Goal: Task Accomplishment & Management: Manage account settings

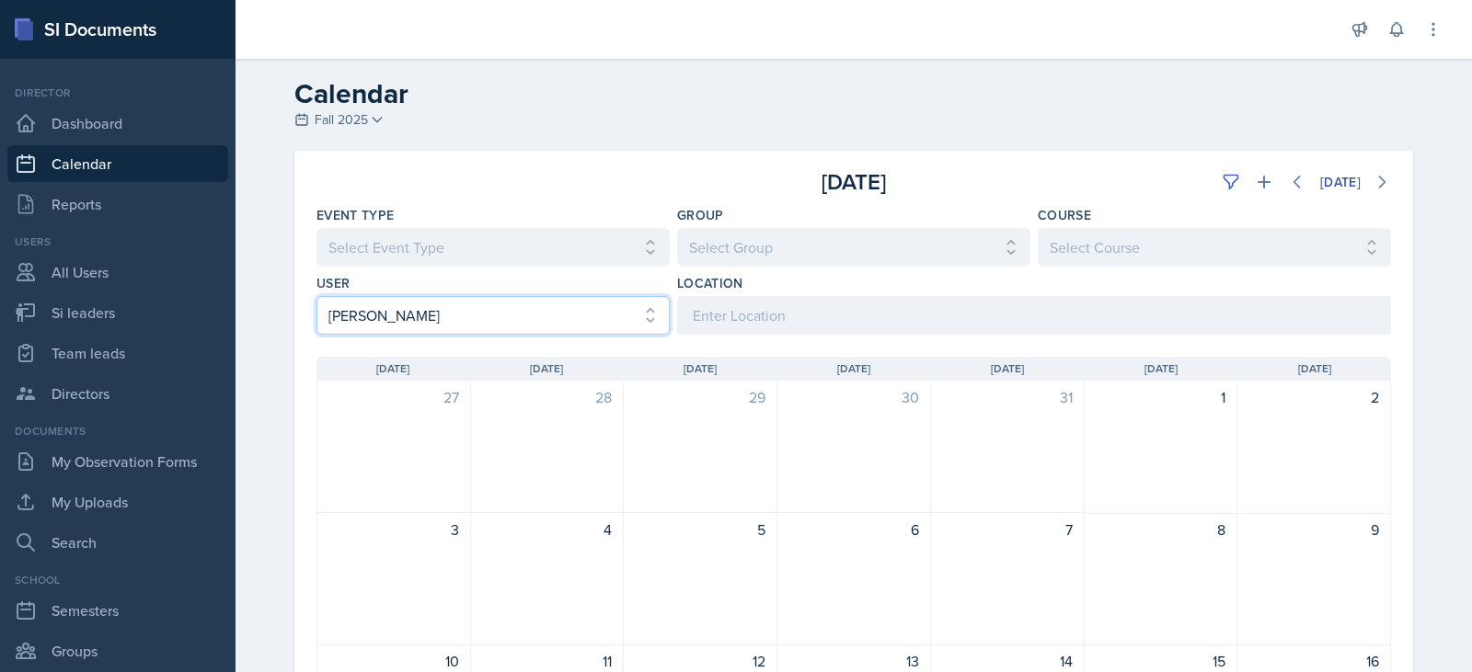
click at [480, 320] on select "Select User All [PERSON_NAME] [PERSON_NAME] [PERSON_NAME] [PERSON_NAME] [PERSON…" at bounding box center [492, 315] width 353 height 39
click at [316, 296] on select "Select User All [PERSON_NAME] [PERSON_NAME] [PERSON_NAME] [PERSON_NAME] [PERSON…" at bounding box center [492, 315] width 353 height 39
click at [1372, 183] on icon at bounding box center [1381, 182] width 18 height 18
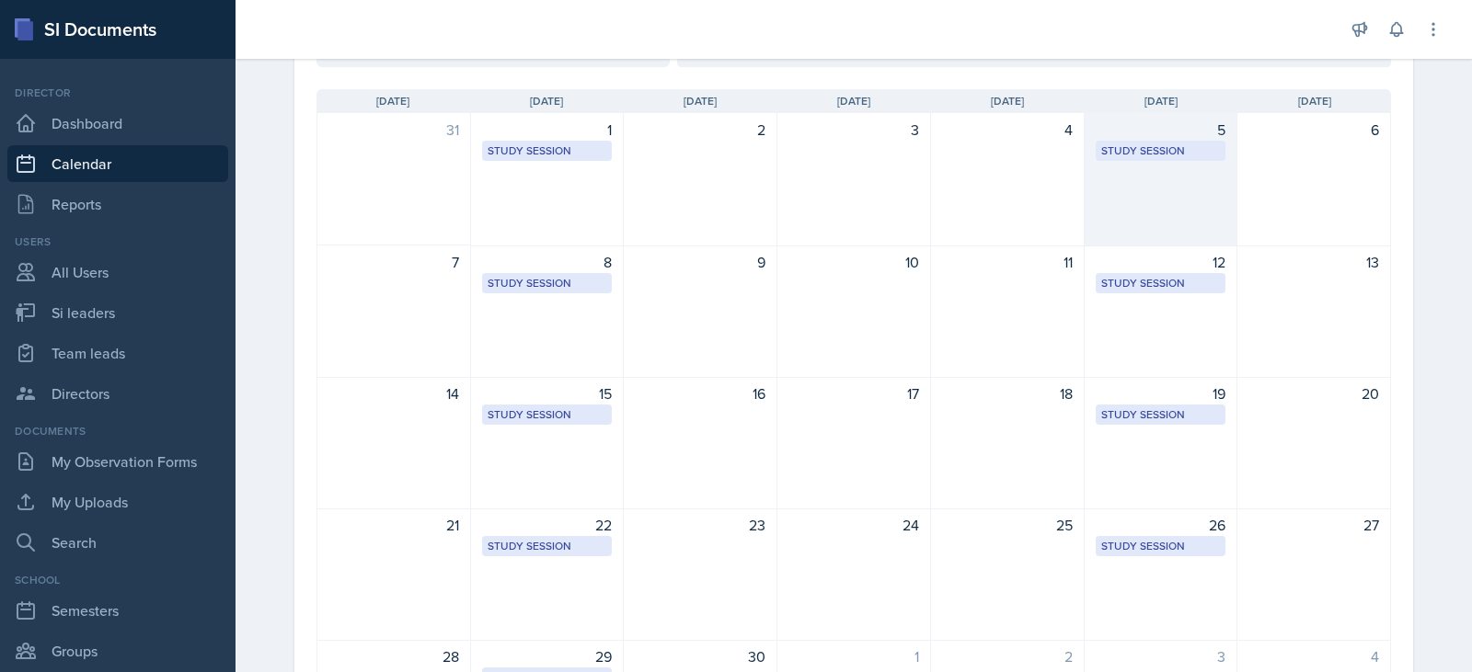
scroll to position [276, 0]
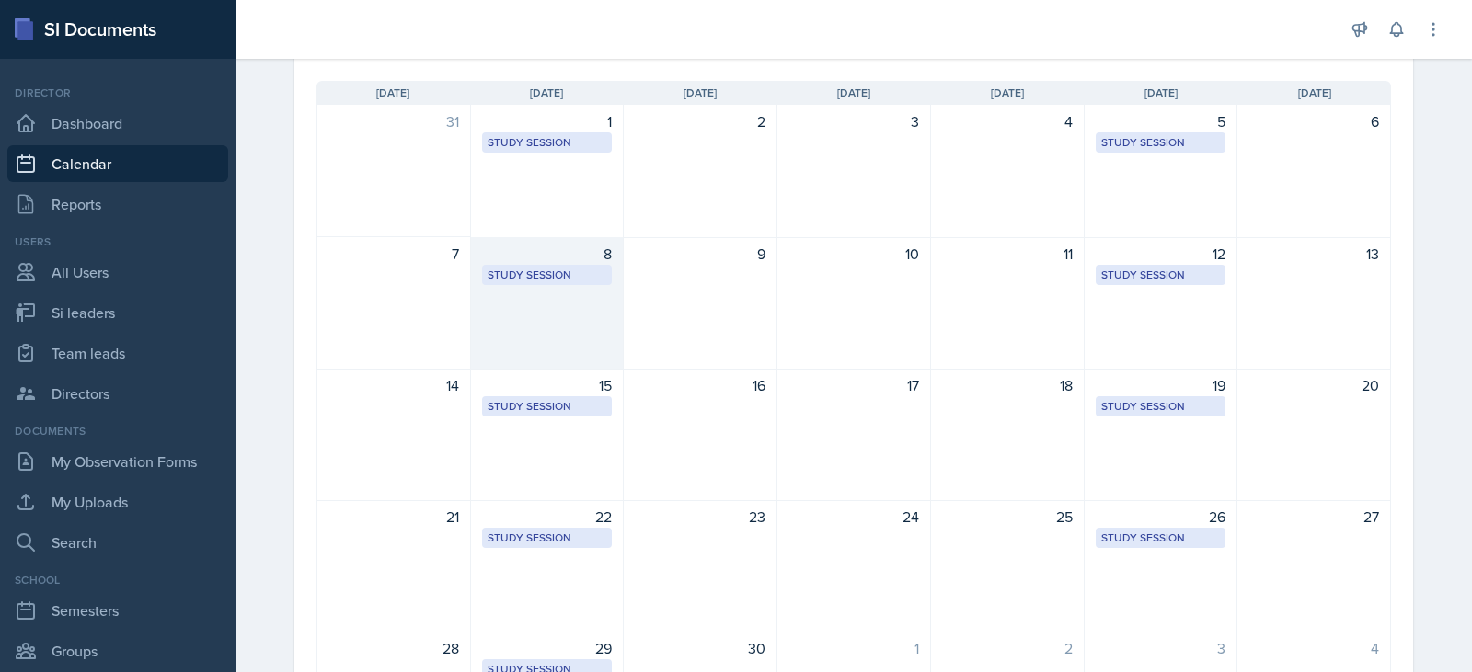
click at [500, 310] on div "8 Study Session [URL][DOMAIN_NAME] 4:30 PM - 5:30 PM" at bounding box center [548, 303] width 154 height 132
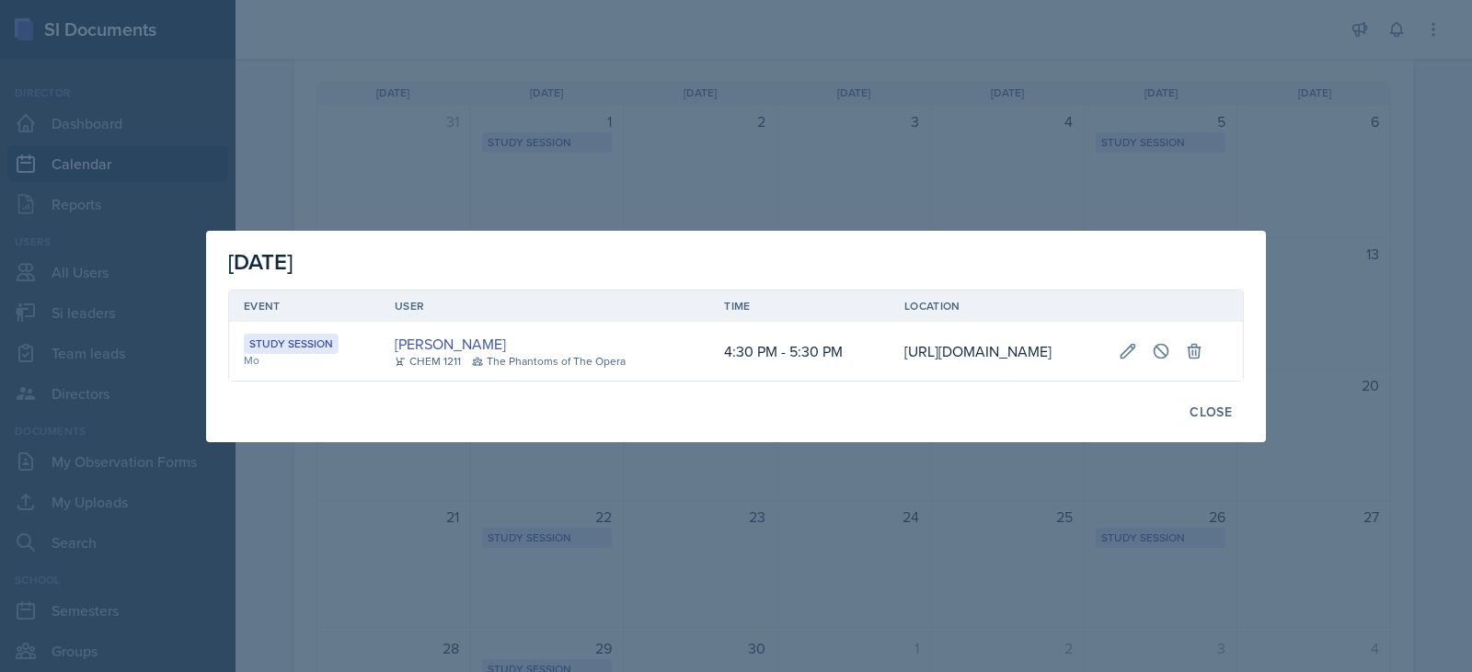
scroll to position [0, 327]
click at [1168, 344] on icon at bounding box center [1161, 351] width 14 height 14
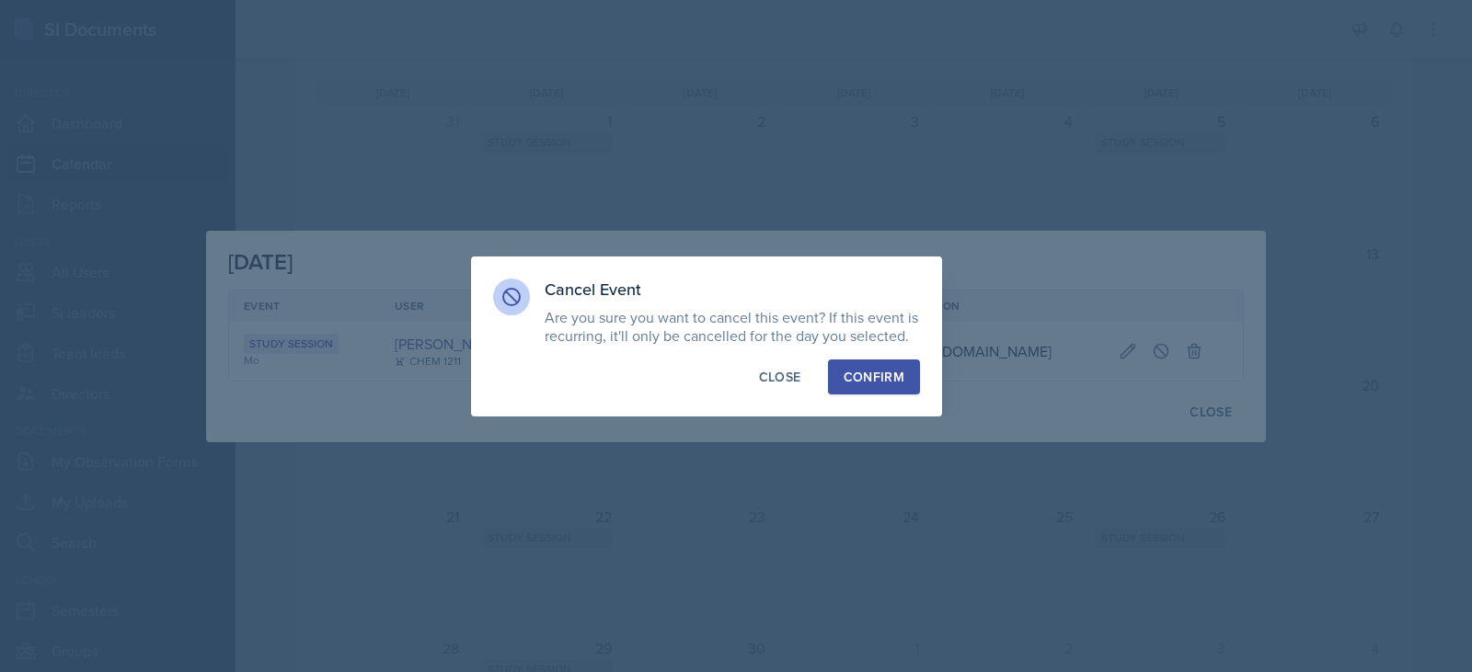
click at [864, 380] on div "Confirm" at bounding box center [874, 377] width 61 height 18
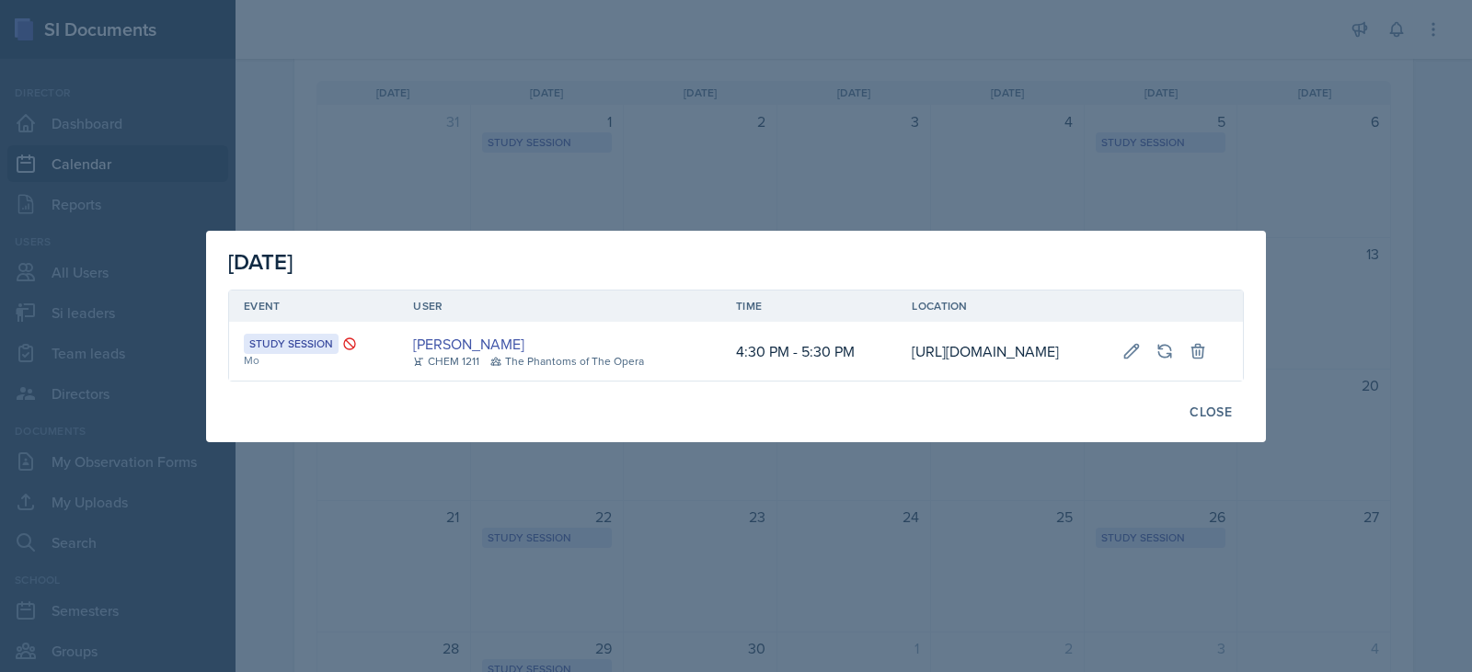
click at [1015, 109] on div at bounding box center [736, 336] width 1472 height 672
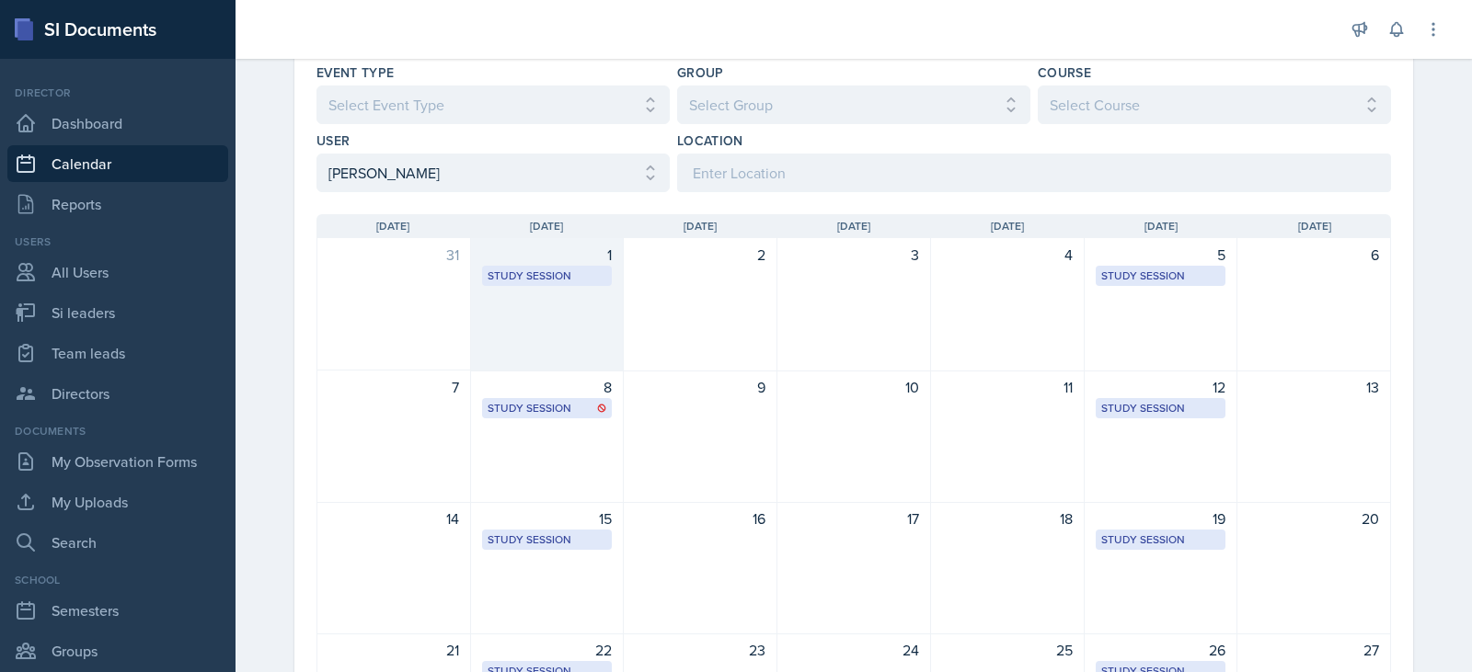
scroll to position [0, 0]
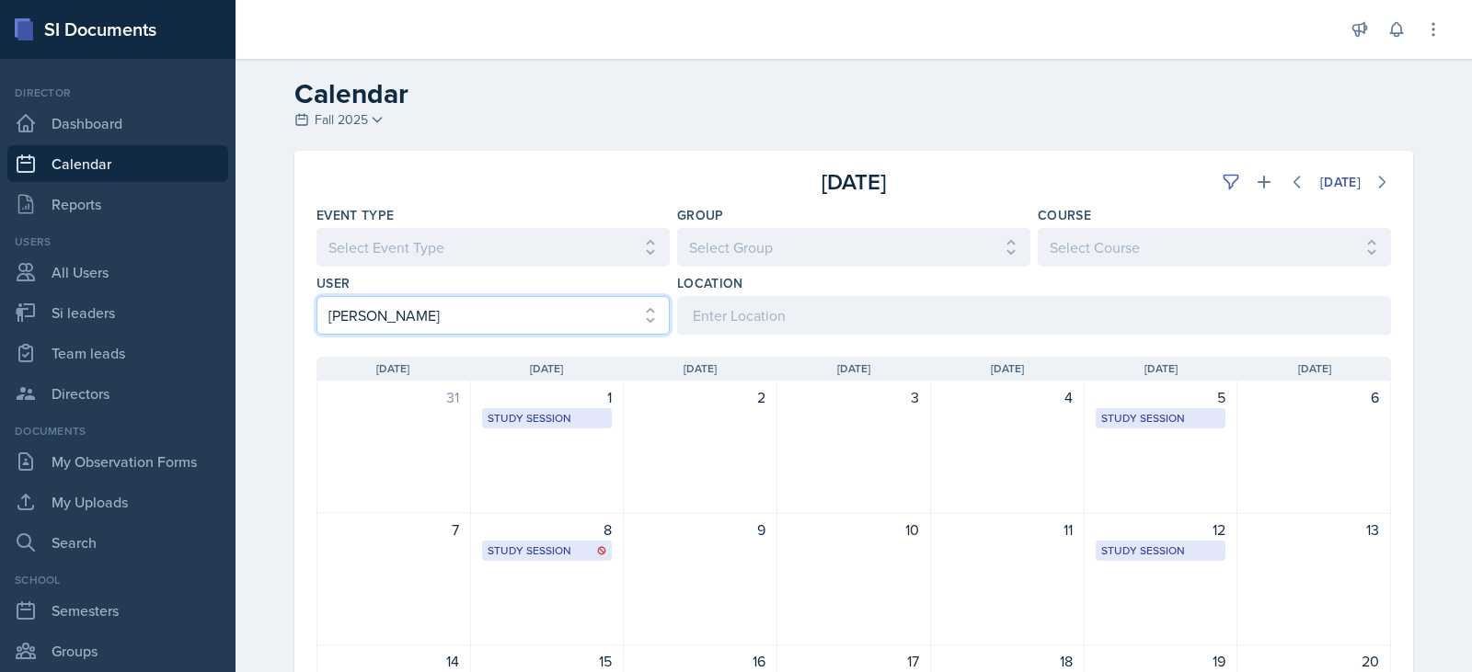
click at [504, 324] on select "Select User All [PERSON_NAME] [PERSON_NAME] [PERSON_NAME] [PERSON_NAME] [PERSON…" at bounding box center [492, 315] width 353 height 39
select select "05ab1eb3-7119-44b7-8d46-9467ee48b2b4"
click at [316, 296] on select "Select User All [PERSON_NAME] [PERSON_NAME] [PERSON_NAME] [PERSON_NAME] [PERSON…" at bounding box center [492, 315] width 353 height 39
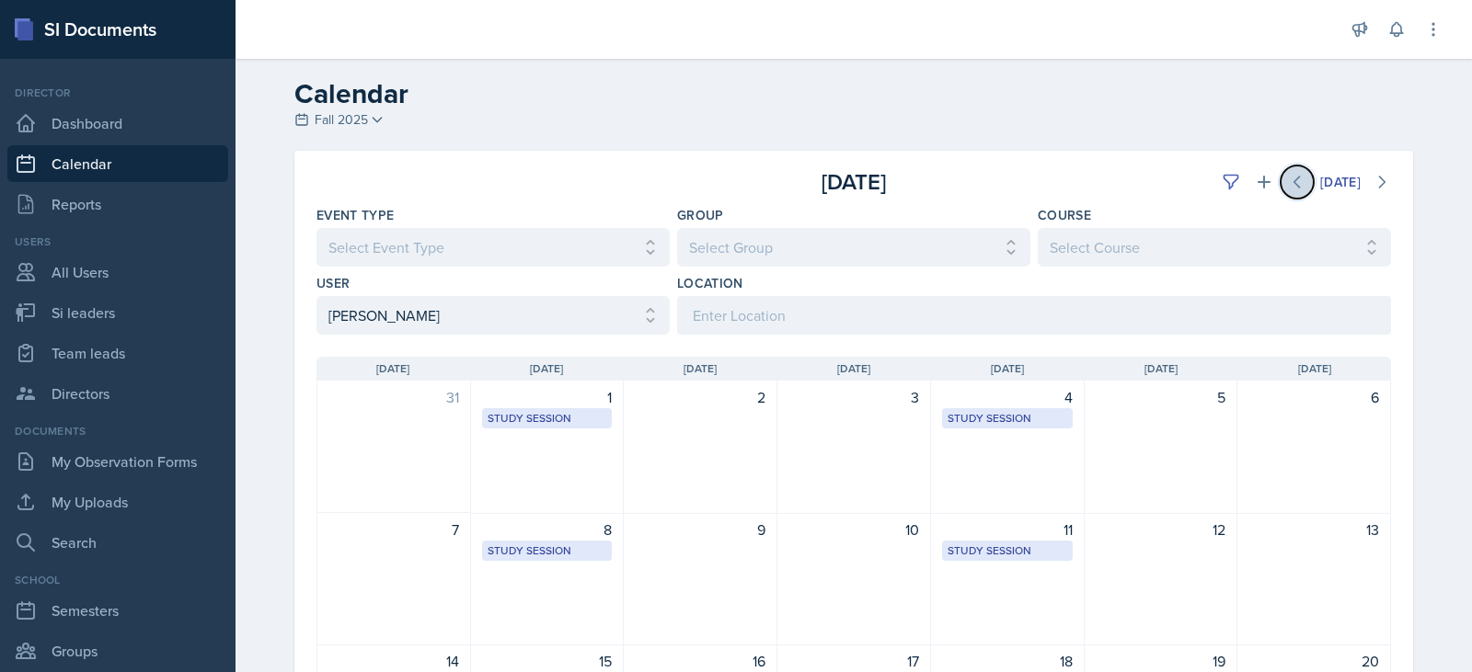
click at [1291, 189] on icon at bounding box center [1297, 182] width 18 height 18
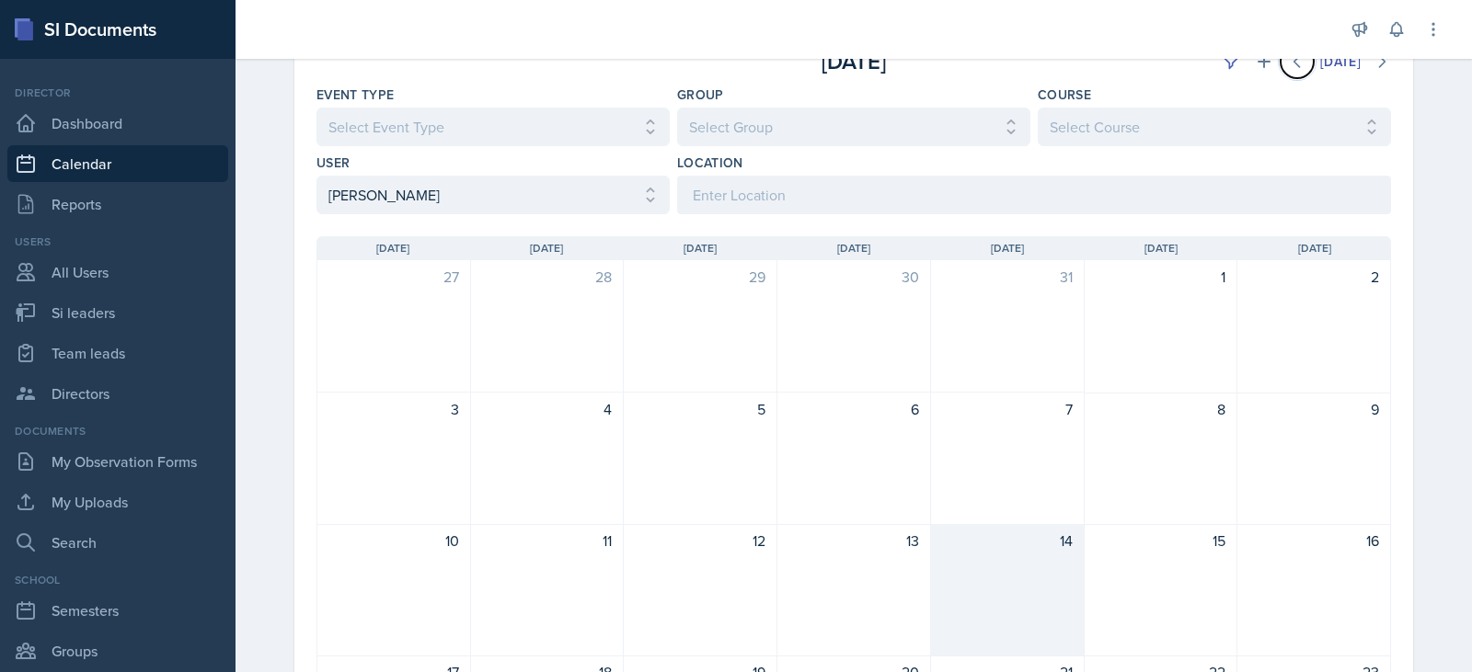
scroll to position [368, 0]
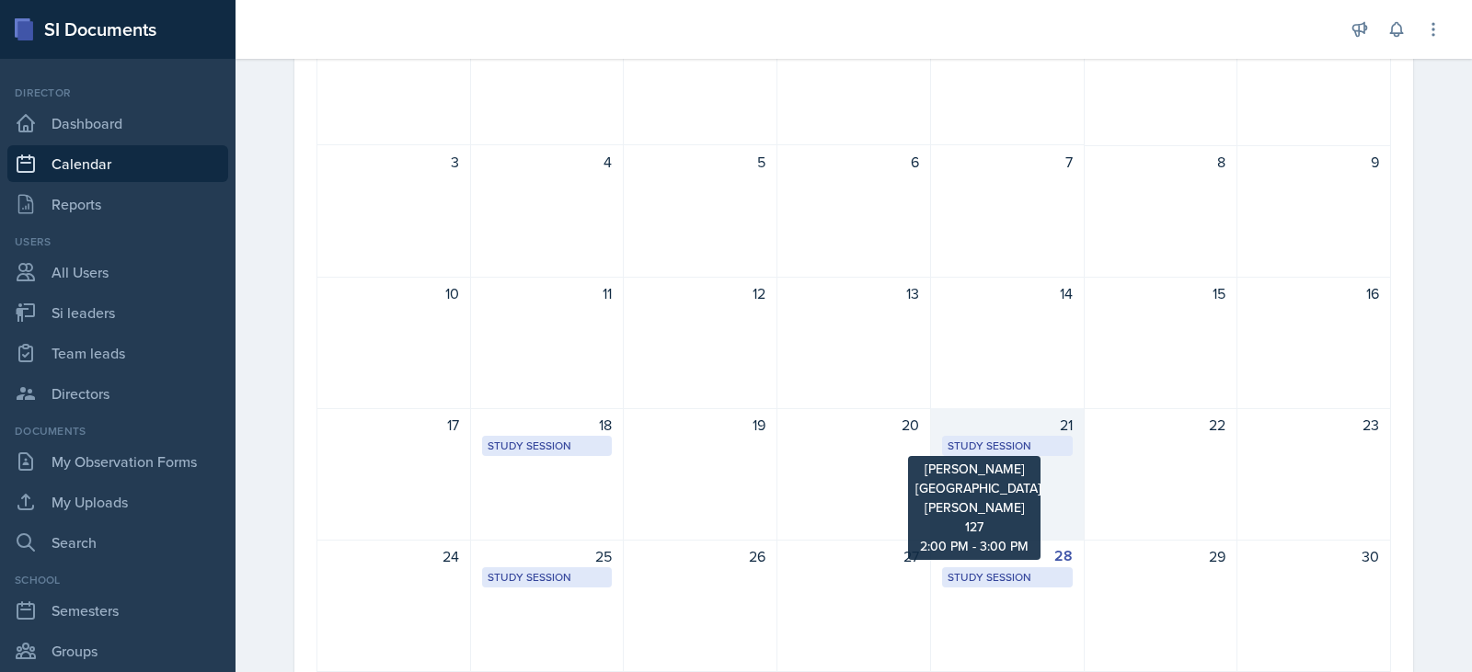
click at [1007, 443] on div "Study Session" at bounding box center [1007, 446] width 120 height 17
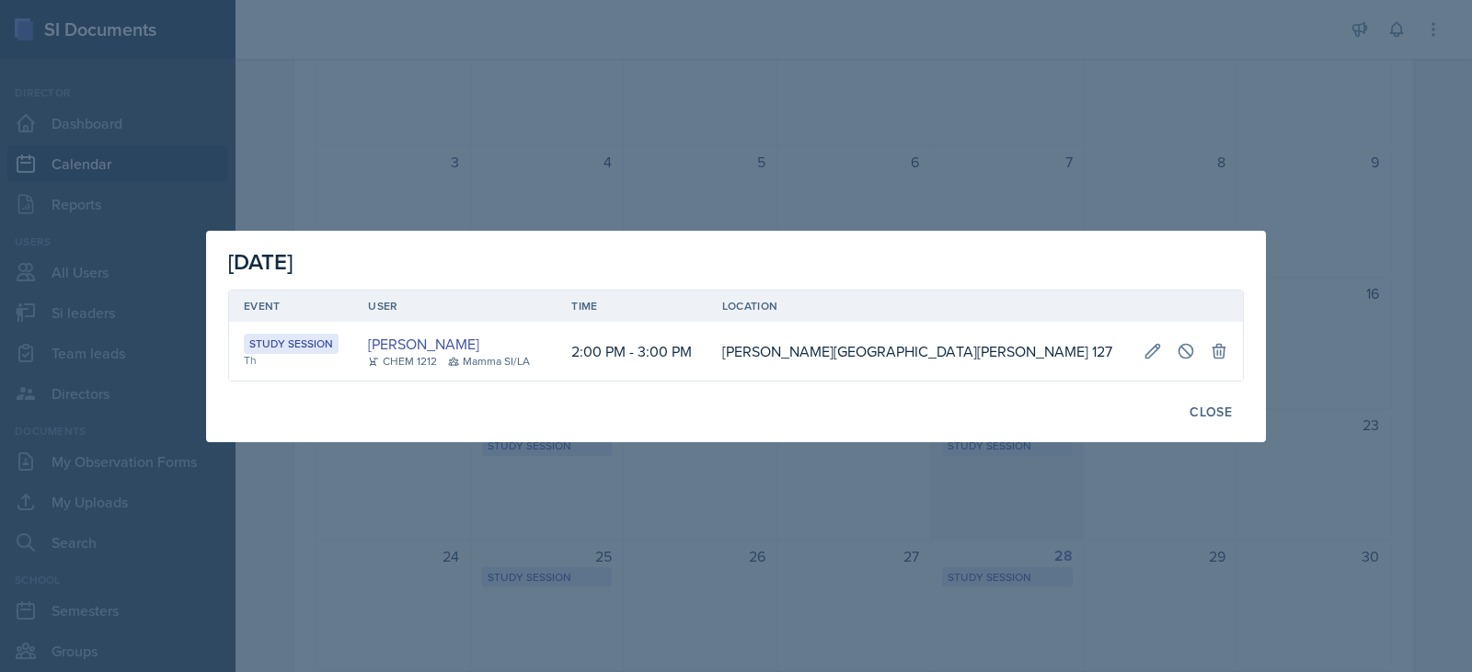
scroll to position [0, 0]
click at [1143, 350] on icon at bounding box center [1152, 351] width 18 height 18
select select "0"
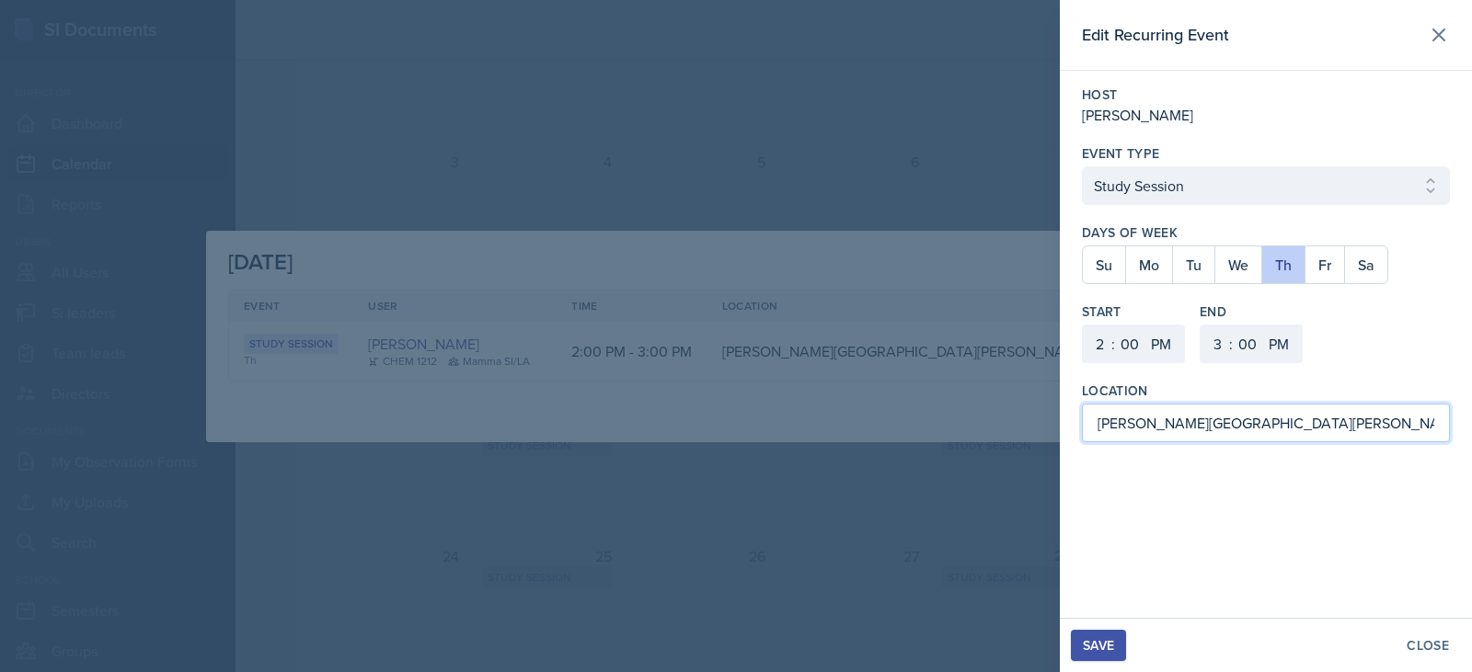
drag, startPoint x: 1271, startPoint y: 425, endPoint x: 971, endPoint y: 418, distance: 300.0
click at [971, 418] on div "Edit Recurring Event Host [PERSON_NAME] Event Type Select Event Type Study Sess…" at bounding box center [736, 336] width 1472 height 672
type input "[GEOGRAPHIC_DATA] 3024"
click at [1090, 649] on div "Save" at bounding box center [1098, 645] width 31 height 15
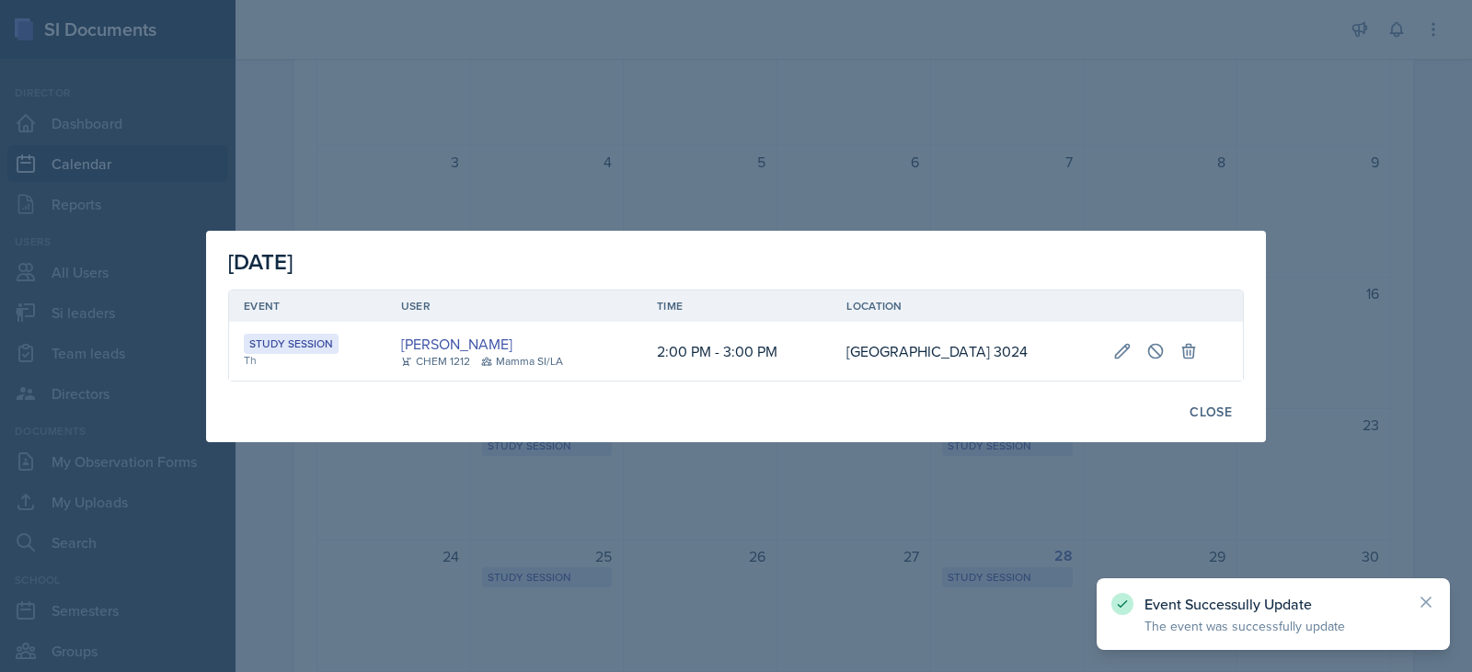
drag, startPoint x: 948, startPoint y: 578, endPoint x: 950, endPoint y: 588, distance: 10.3
click at [950, 588] on div at bounding box center [736, 336] width 1472 height 672
